Goal: Information Seeking & Learning: Learn about a topic

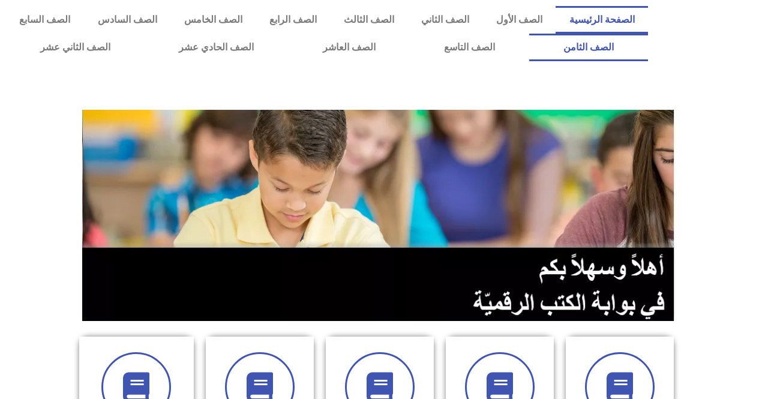
click at [529, 34] on link "الصف الثامن" at bounding box center [588, 48] width 119 height 28
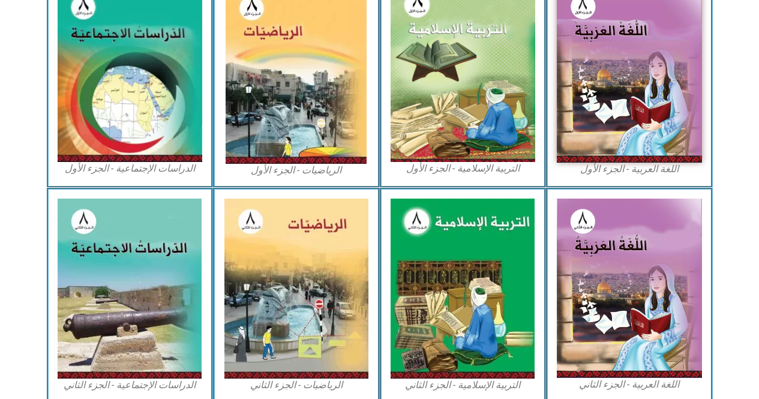
scroll to position [389, 0]
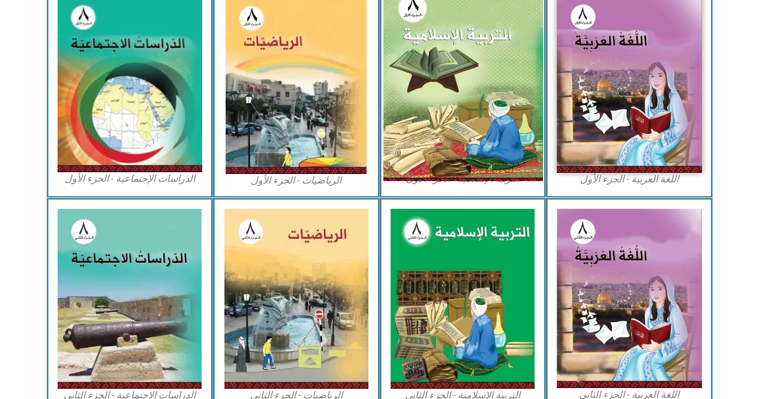
click at [502, 83] on img at bounding box center [463, 83] width 160 height 196
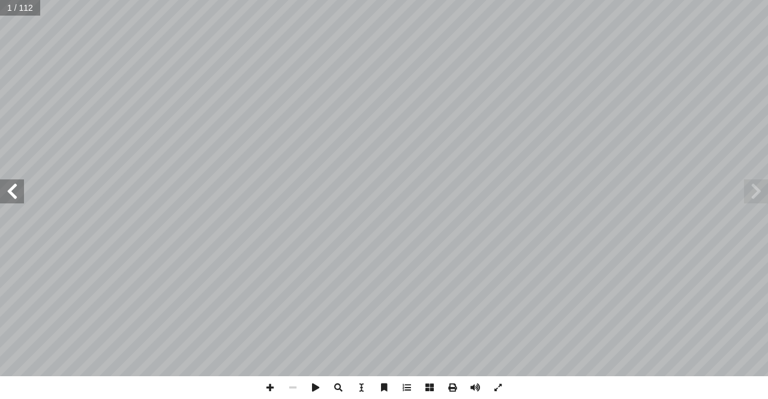
click at [12, 186] on span at bounding box center [12, 191] width 24 height 24
click at [14, 186] on span at bounding box center [12, 191] width 24 height 24
click at [15, 185] on span at bounding box center [12, 191] width 24 height 24
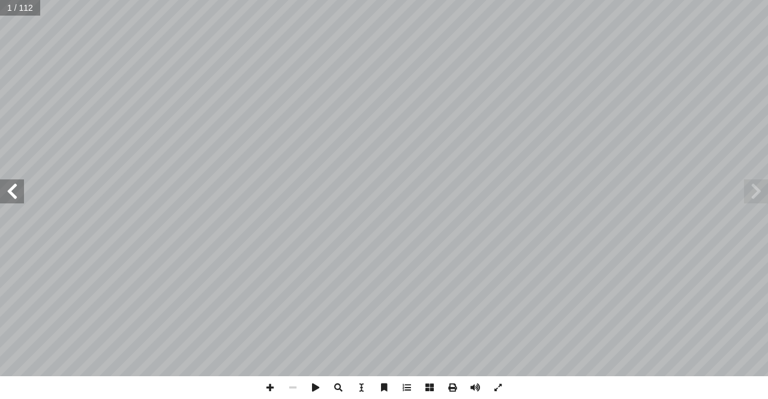
click at [15, 184] on span at bounding box center [12, 191] width 24 height 24
click at [5, 184] on span at bounding box center [12, 191] width 24 height 24
click at [6, 183] on span at bounding box center [12, 191] width 24 height 24
click at [9, 183] on span at bounding box center [12, 191] width 24 height 24
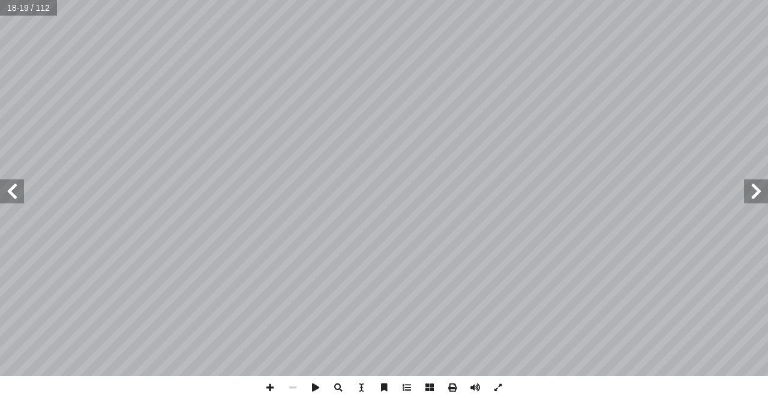
click at [9, 183] on span at bounding box center [12, 191] width 24 height 24
click at [754, 195] on span at bounding box center [756, 191] width 24 height 24
click at [748, 195] on span at bounding box center [756, 191] width 24 height 24
click at [267, 393] on span at bounding box center [269, 387] width 23 height 23
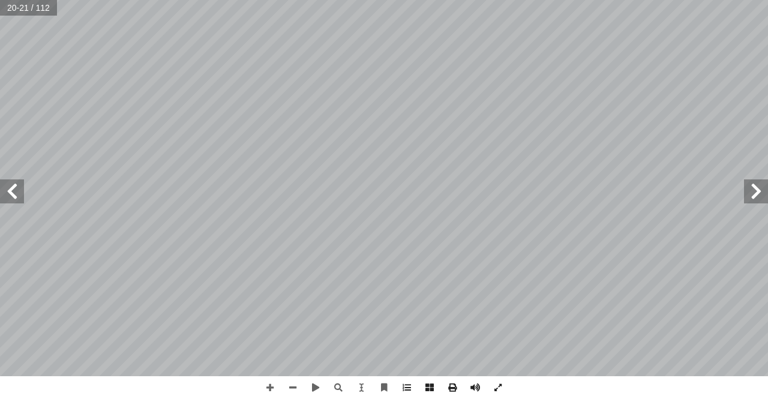
click at [750, 189] on span at bounding box center [756, 191] width 24 height 24
